Goal: Information Seeking & Learning: Check status

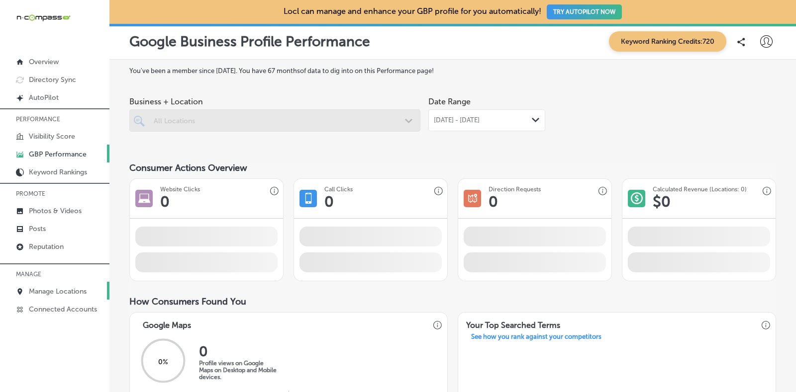
click at [56, 283] on link "Manage Locations" at bounding box center [54, 291] width 109 height 18
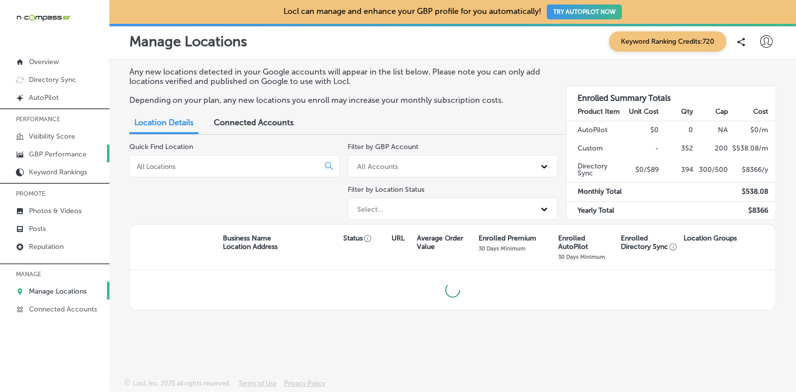
click at [79, 145] on link "GBP Performance" at bounding box center [54, 154] width 109 height 18
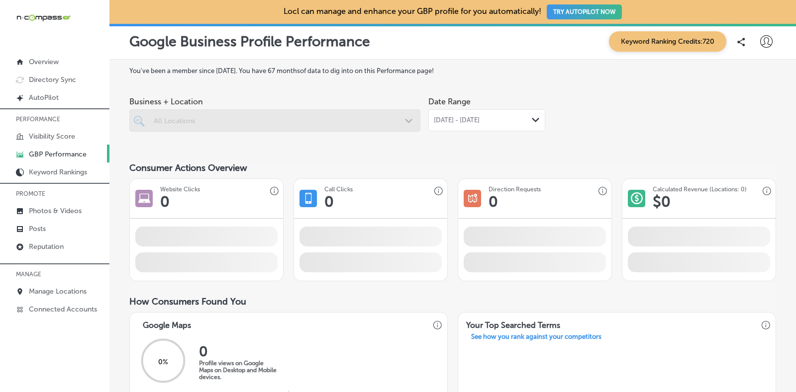
scroll to position [186, 0]
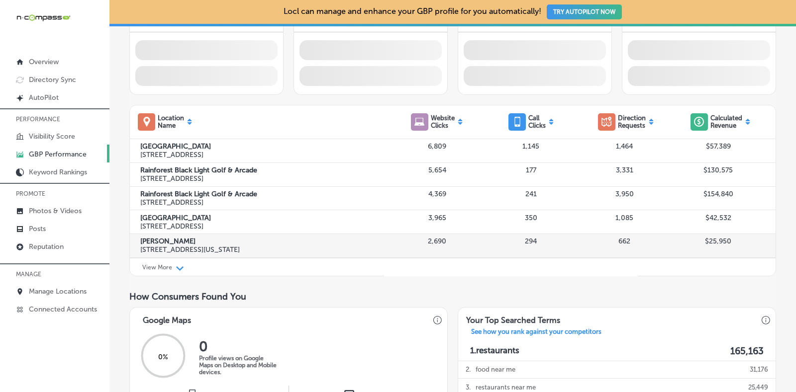
drag, startPoint x: 388, startPoint y: 250, endPoint x: 579, endPoint y: 250, distance: 190.4
click at [579, 250] on div "662" at bounding box center [623, 245] width 93 height 17
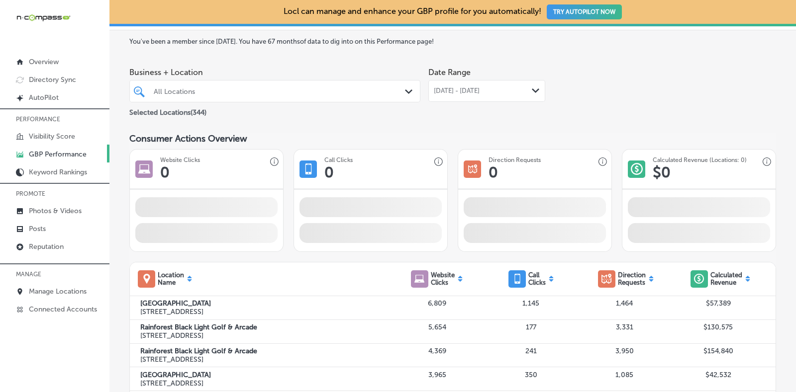
scroll to position [0, 0]
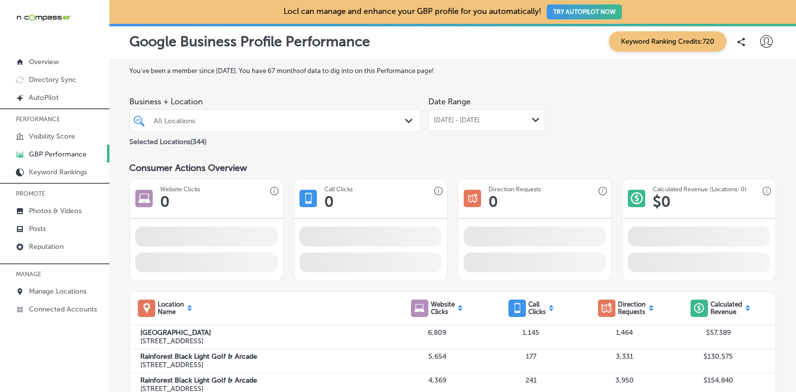
click at [266, 119] on div "All Locations" at bounding box center [280, 120] width 252 height 8
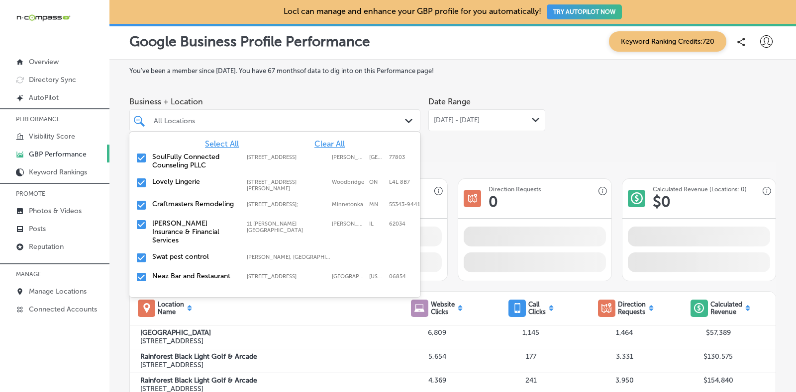
click at [318, 140] on span "Clear All" at bounding box center [329, 143] width 30 height 9
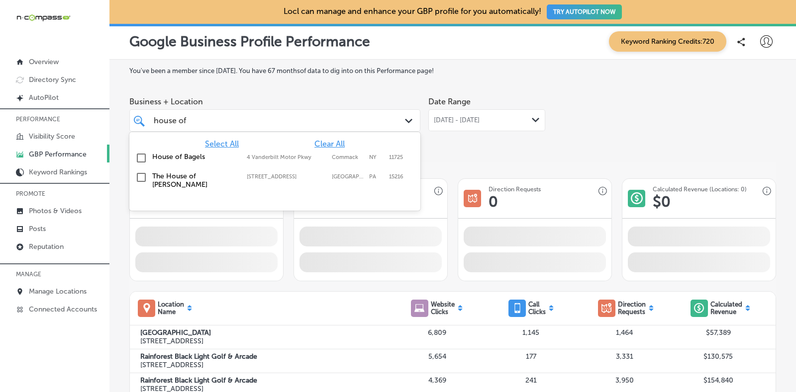
click at [252, 156] on label "4 Vanderbilt Motor Pkwy" at bounding box center [287, 157] width 80 height 6
type input "house of"
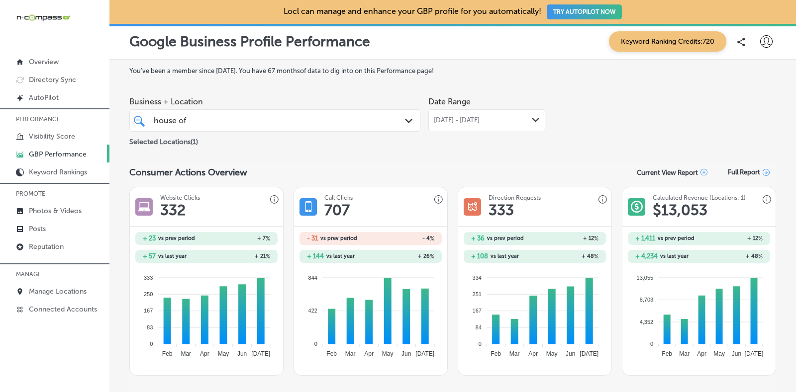
click at [469, 115] on div "[DATE] - [DATE] Path Created with Sketch." at bounding box center [486, 120] width 117 height 22
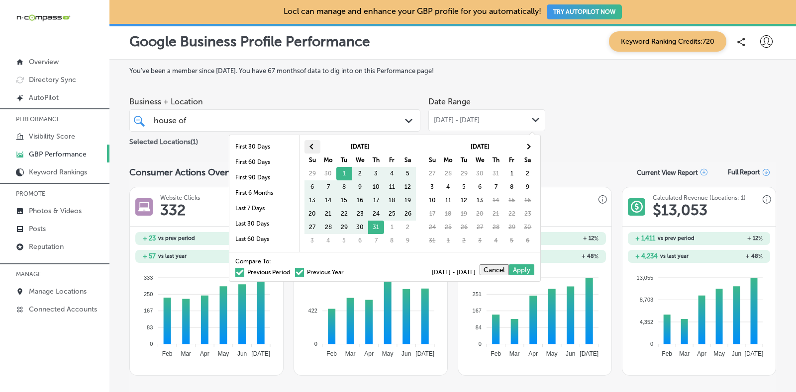
click at [311, 150] on th at bounding box center [312, 146] width 16 height 13
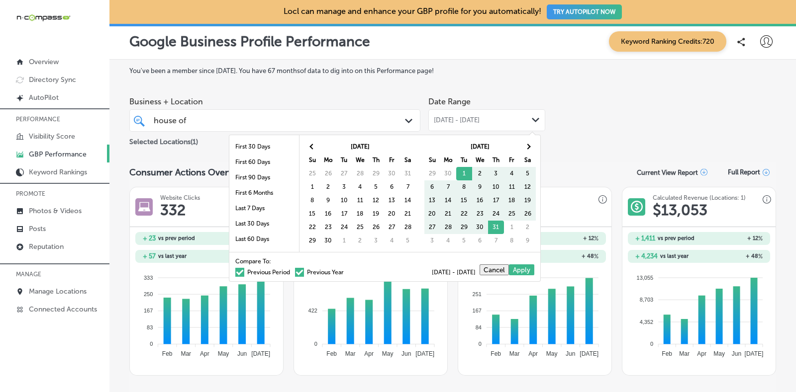
click at [311, 150] on th at bounding box center [312, 146] width 16 height 13
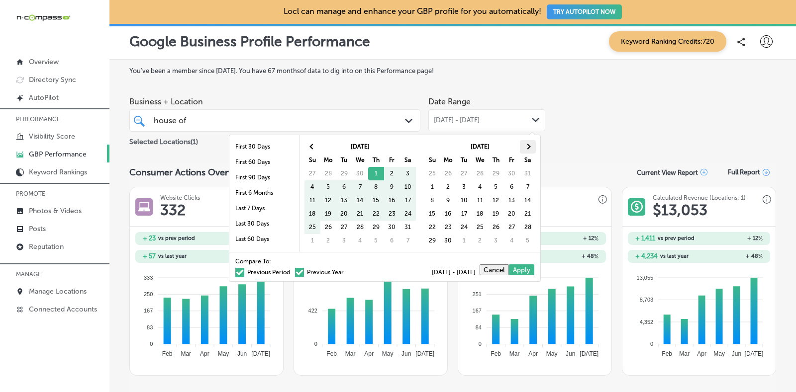
click at [525, 143] on th at bounding box center [528, 146] width 16 height 13
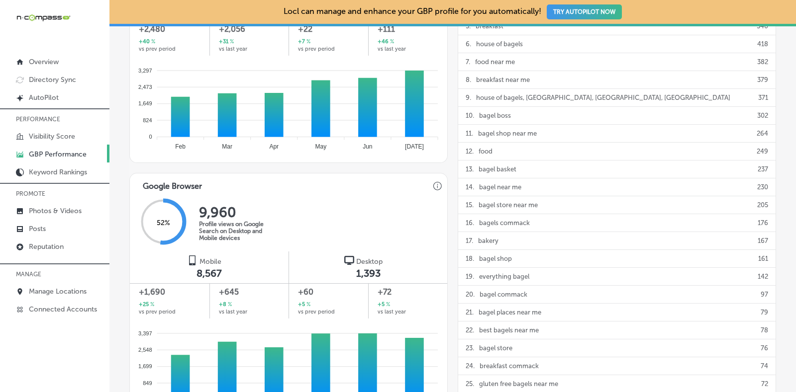
scroll to position [622, 0]
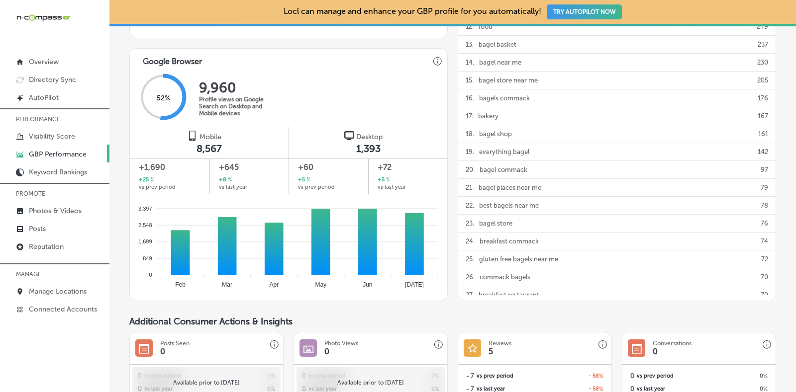
drag, startPoint x: 713, startPoint y: 85, endPoint x: 794, endPoint y: 118, distance: 87.2
click at [729, 85] on div "15 . bagel store near me 205" at bounding box center [616, 81] width 317 height 18
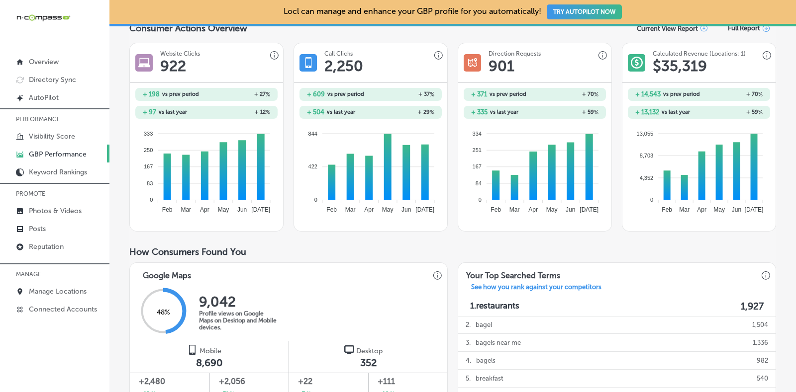
scroll to position [0, 0]
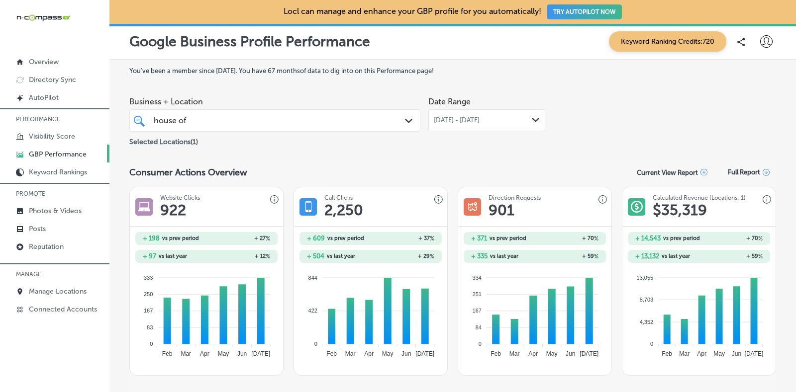
click at [306, 113] on div "house of house of" at bounding box center [275, 120] width 252 height 15
